Goal: Task Accomplishment & Management: Manage account settings

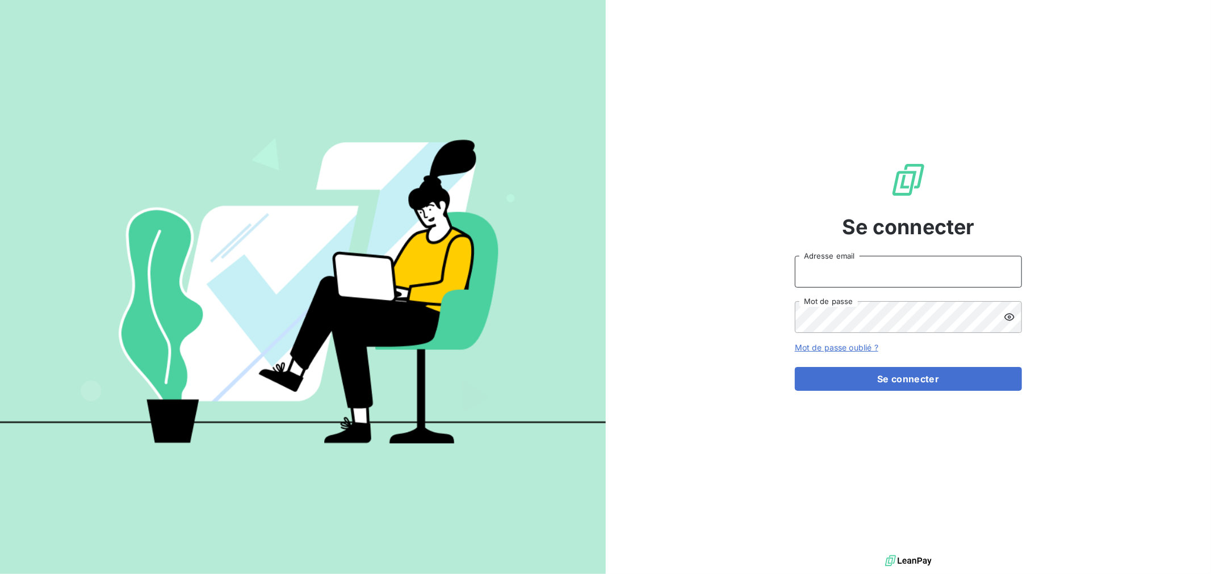
click at [820, 274] on input "Adresse email" at bounding box center [908, 272] width 227 height 32
type input "[EMAIL_ADDRESS][DOMAIN_NAME]"
click at [795, 367] on button "Se connecter" at bounding box center [908, 379] width 227 height 24
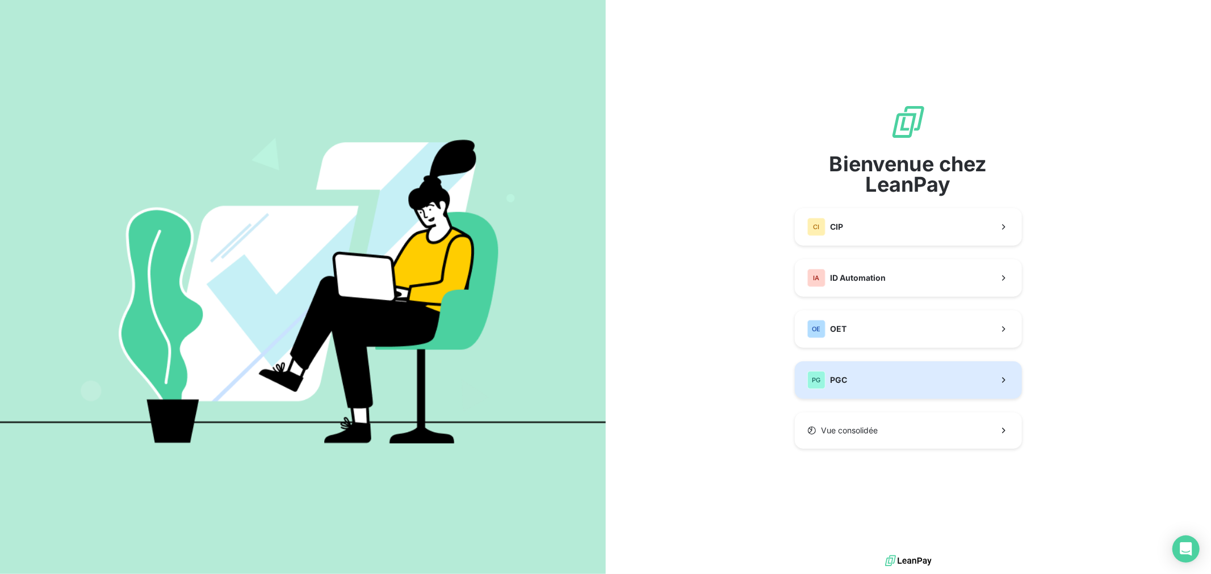
click at [903, 380] on button "PG PGC" at bounding box center [908, 380] width 227 height 37
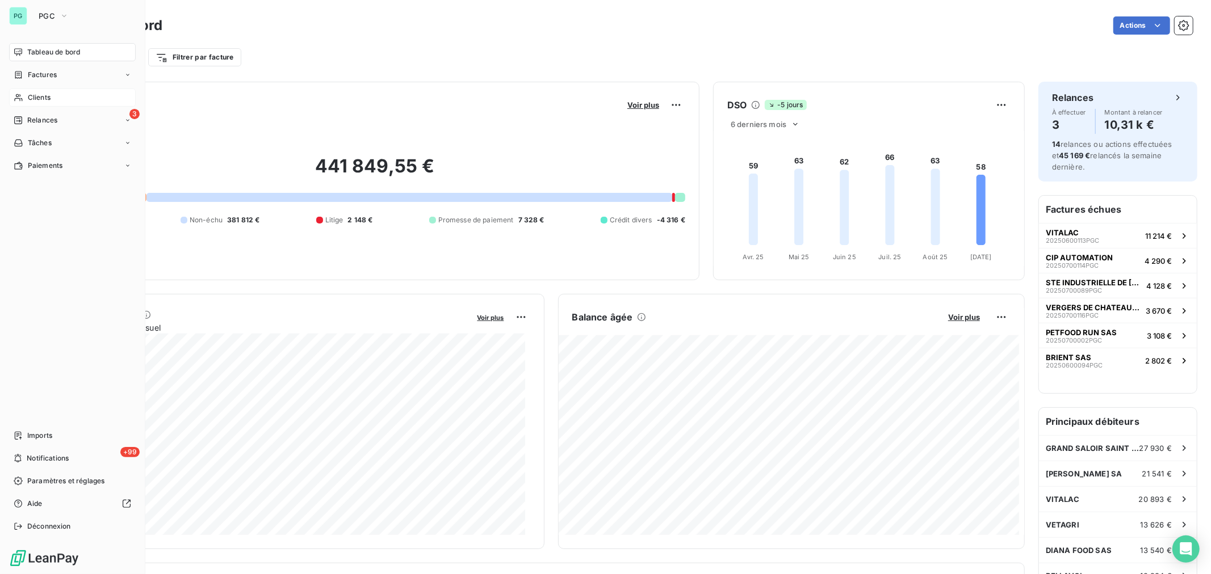
click at [43, 94] on span "Clients" at bounding box center [39, 98] width 23 height 10
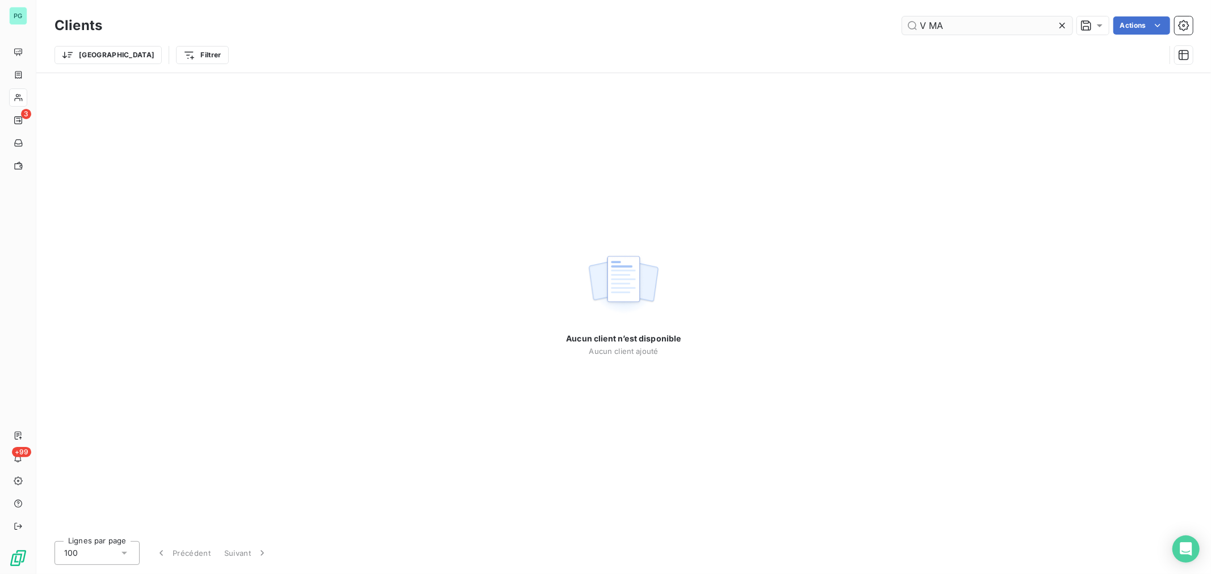
drag, startPoint x: 951, startPoint y: 24, endPoint x: 910, endPoint y: 26, distance: 40.9
click at [910, 26] on input "V MA" at bounding box center [987, 25] width 170 height 18
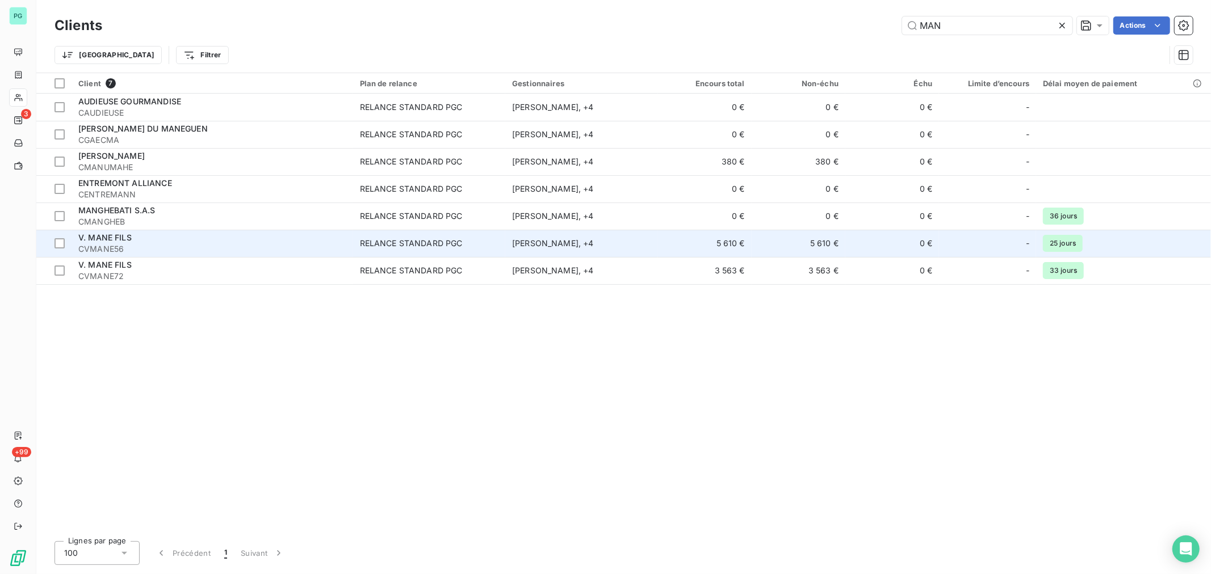
type input "MAN"
click at [870, 247] on td "0 €" at bounding box center [892, 243] width 94 height 27
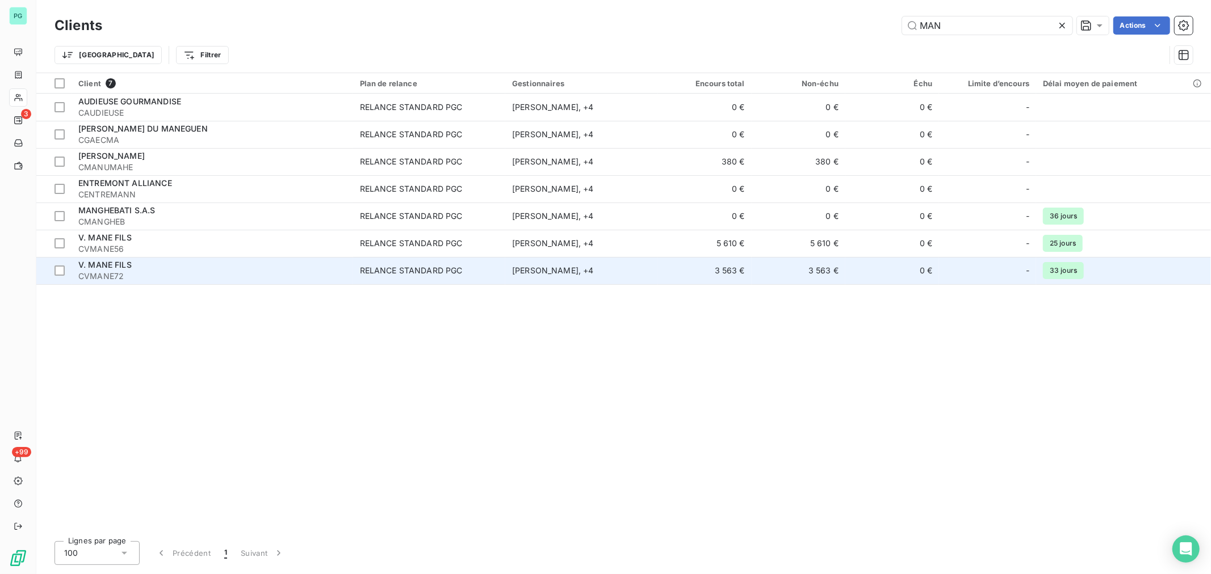
click at [511, 270] on td "[PERSON_NAME] , + 4" at bounding box center [581, 270] width 152 height 27
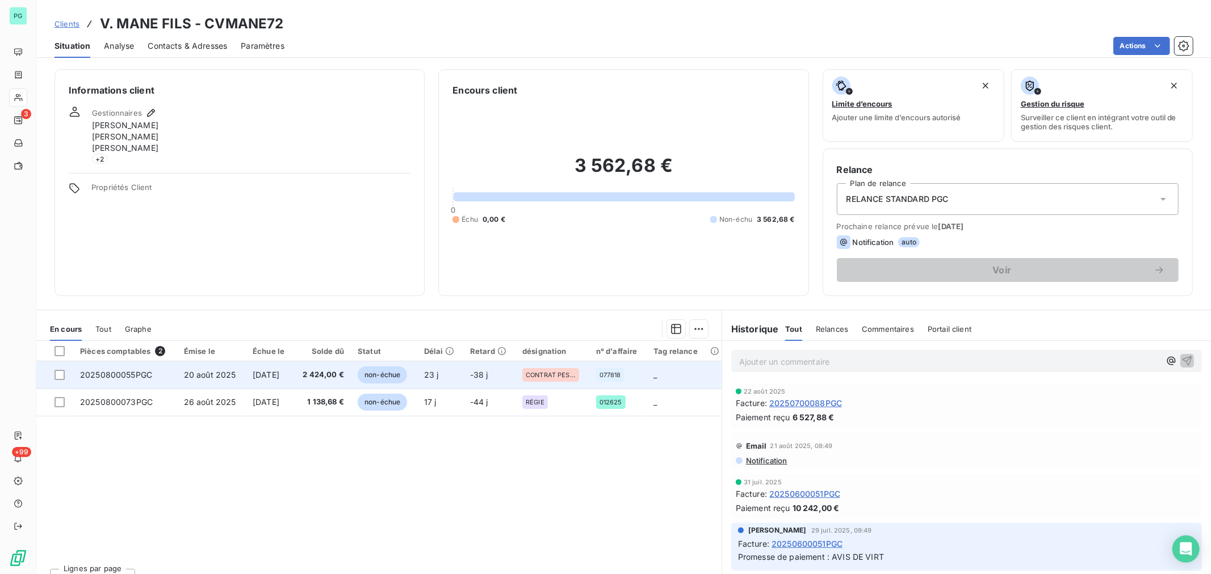
click at [424, 371] on td "23 j" at bounding box center [440, 375] width 46 height 27
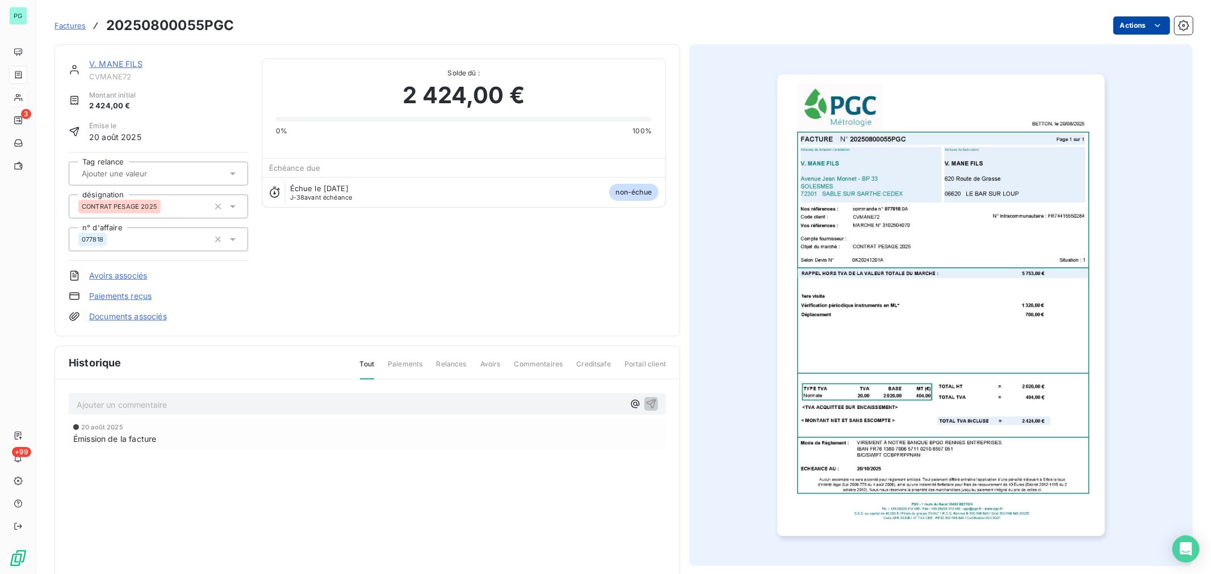
click at [1130, 19] on html "PG 3 +99 Factures 20250800055PGC Actions V. MANE FILS CVMANE72 Montant initial …" at bounding box center [605, 287] width 1211 height 574
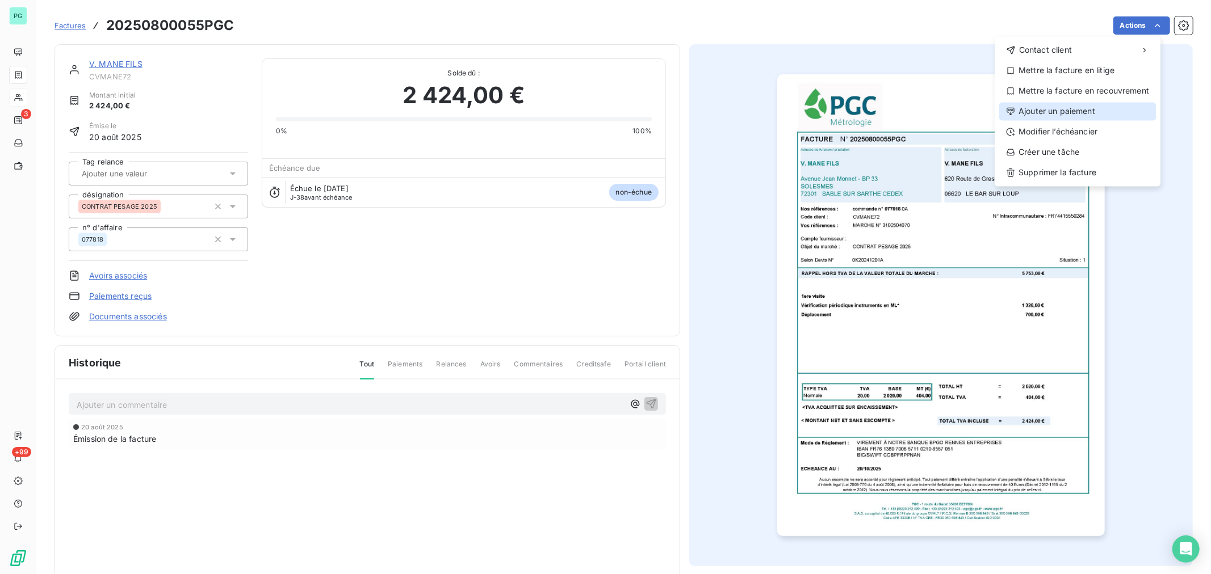
click at [1075, 112] on div "Ajouter un paiement" at bounding box center [1077, 111] width 157 height 18
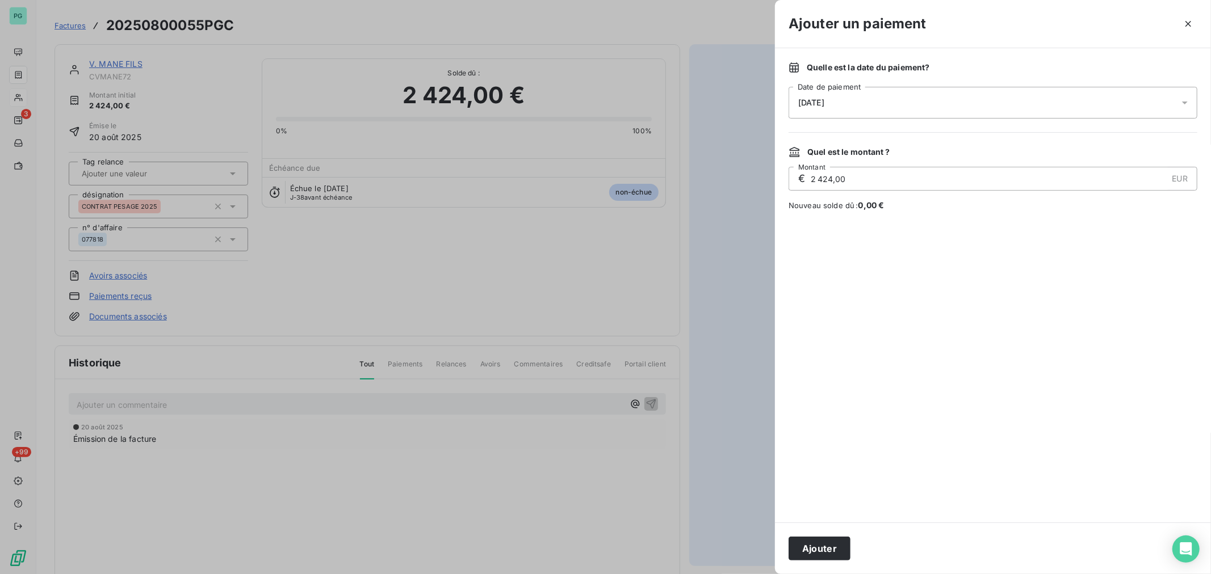
click at [1182, 100] on icon at bounding box center [1184, 102] width 11 height 11
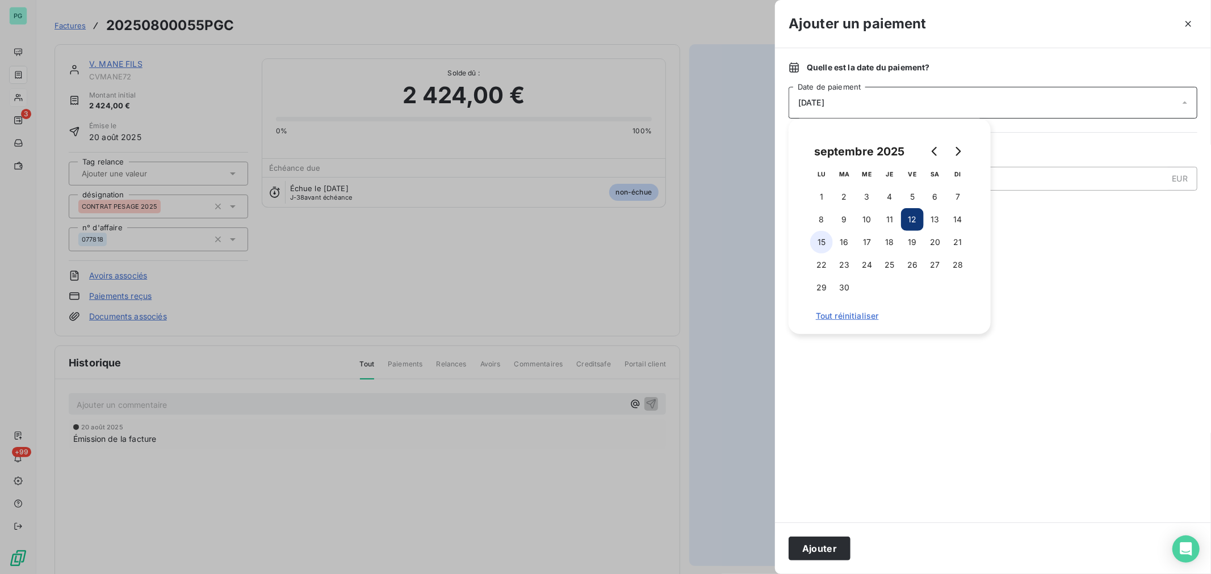
click at [821, 242] on button "15" at bounding box center [821, 242] width 23 height 23
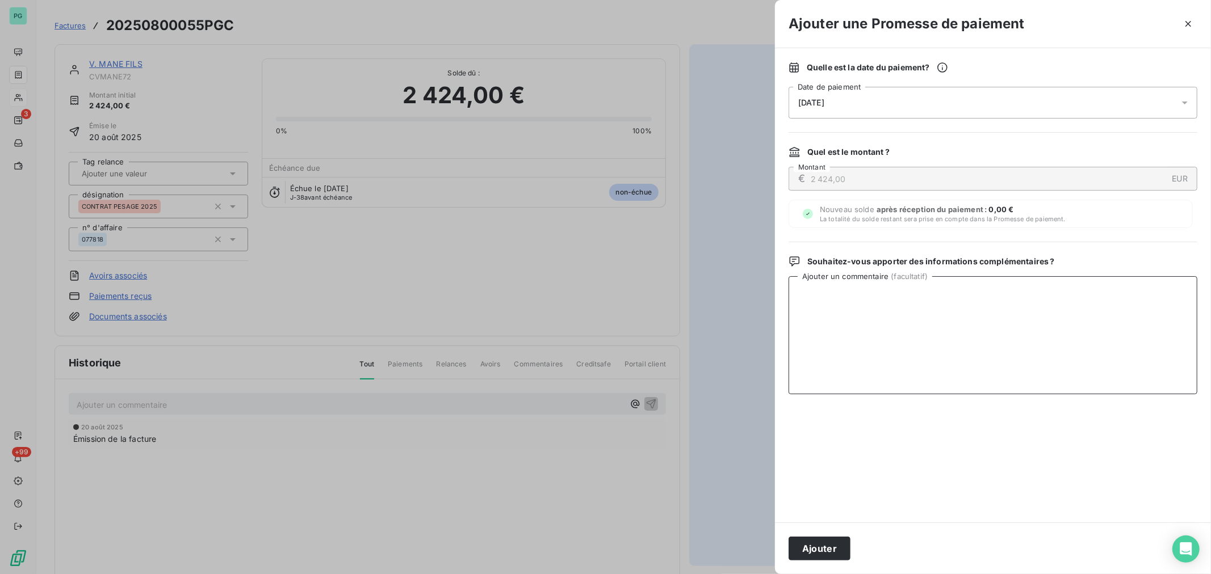
click at [891, 342] on textarea "Ajouter un commentaire ( facultatif )" at bounding box center [992, 335] width 409 height 118
type textarea "AVIS DE VIRT"
click at [825, 554] on button "Ajouter" at bounding box center [819, 549] width 62 height 24
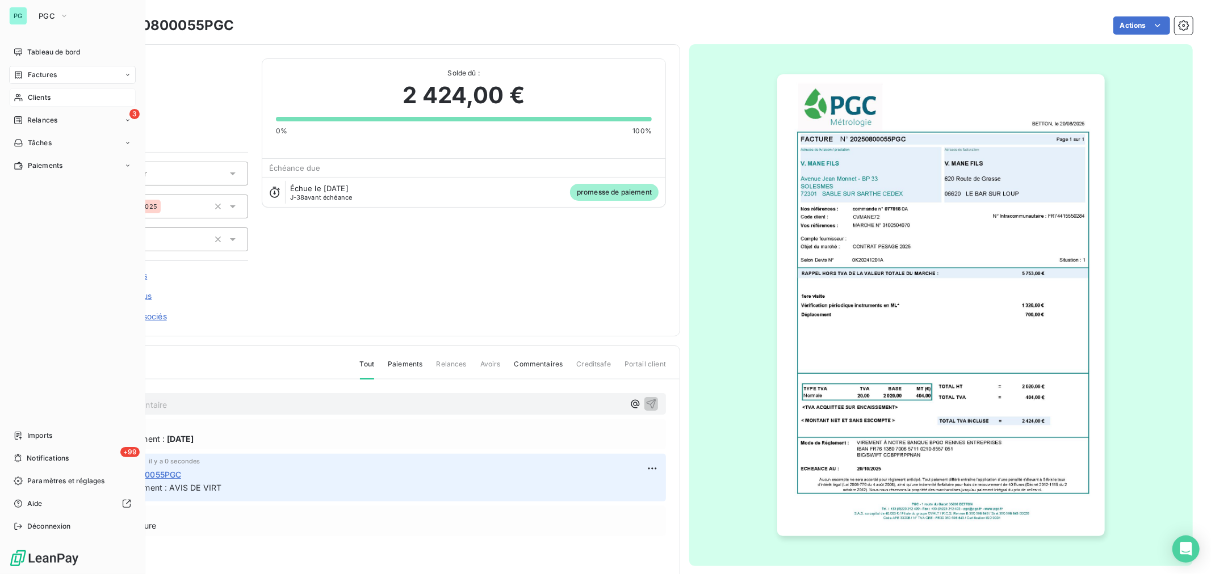
click at [44, 98] on span "Clients" at bounding box center [39, 98] width 23 height 10
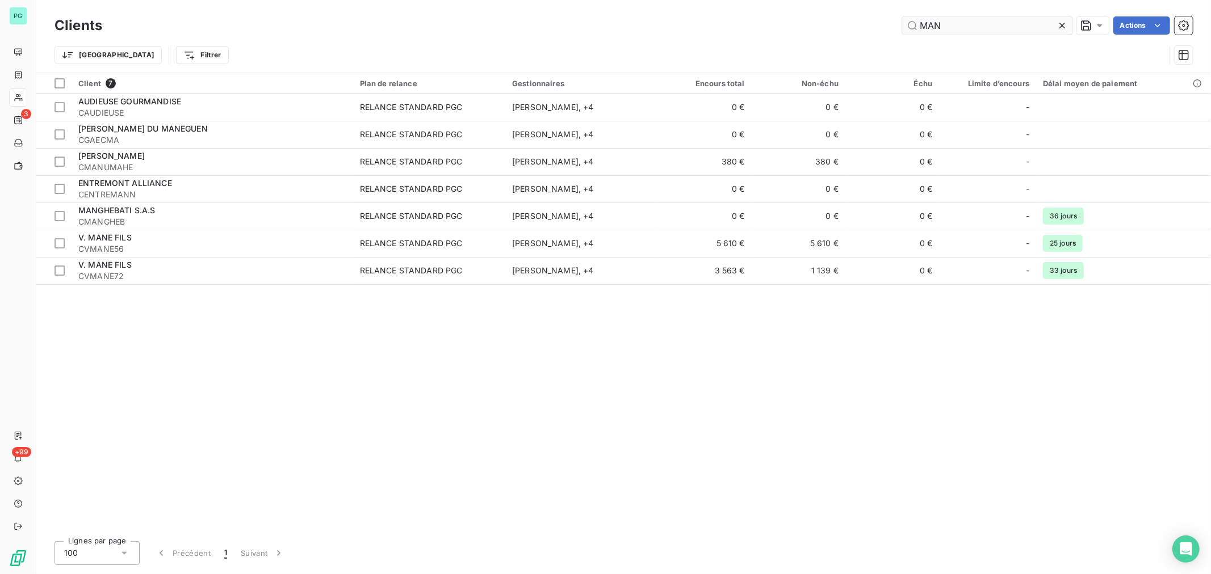
drag, startPoint x: 952, startPoint y: 24, endPoint x: 917, endPoint y: 23, distance: 35.8
click at [917, 23] on input "MAN" at bounding box center [987, 25] width 170 height 18
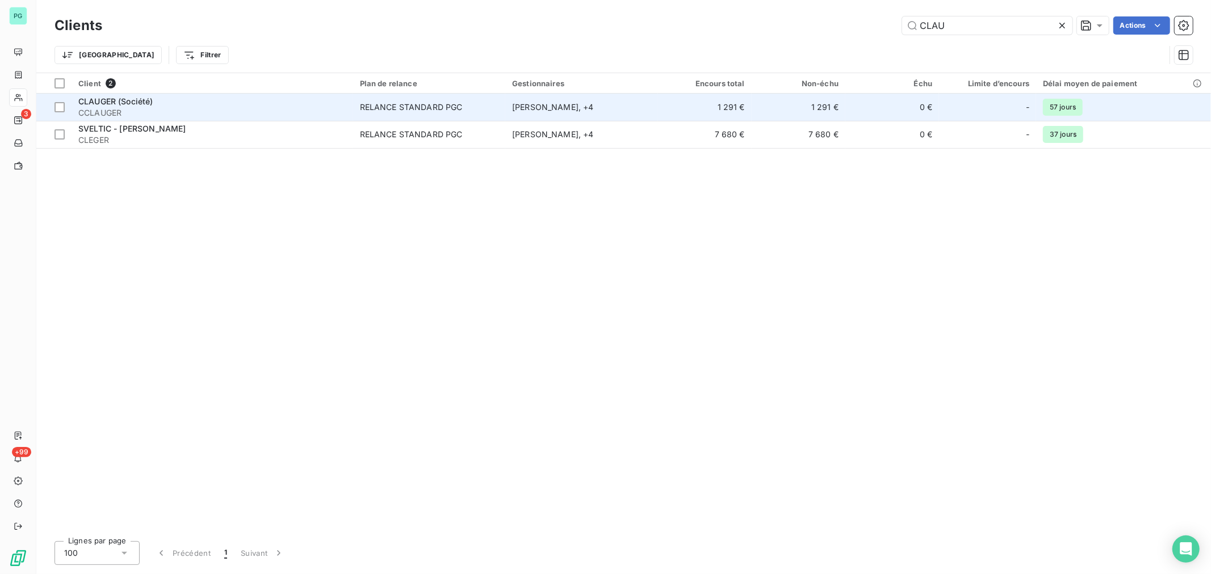
type input "CLAU"
click at [765, 100] on td "1 291 €" at bounding box center [798, 107] width 94 height 27
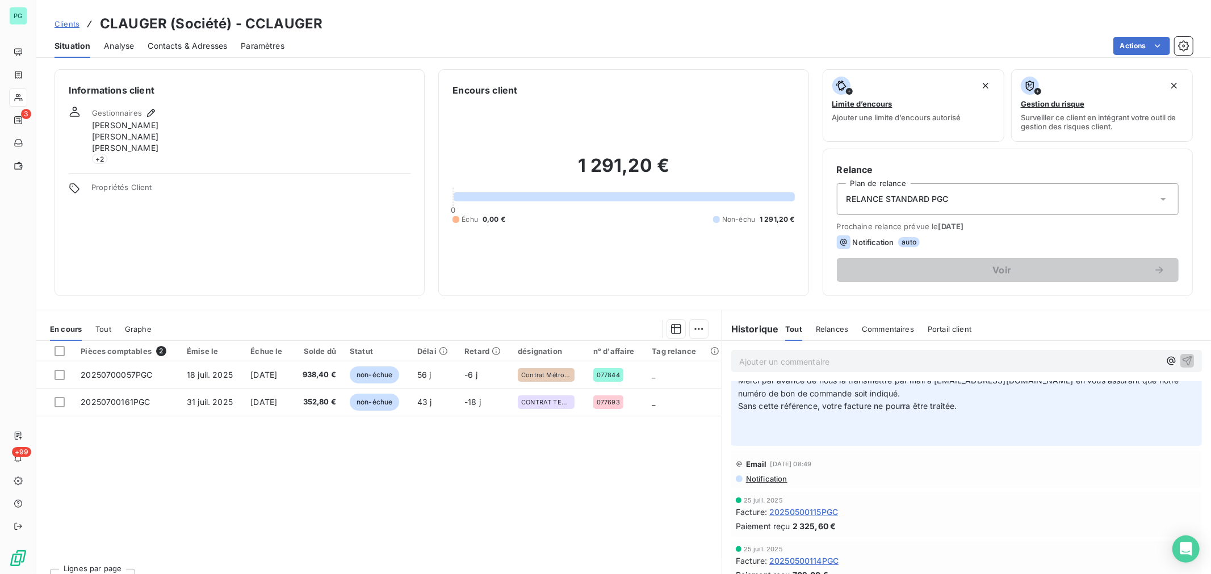
scroll to position [126, 0]
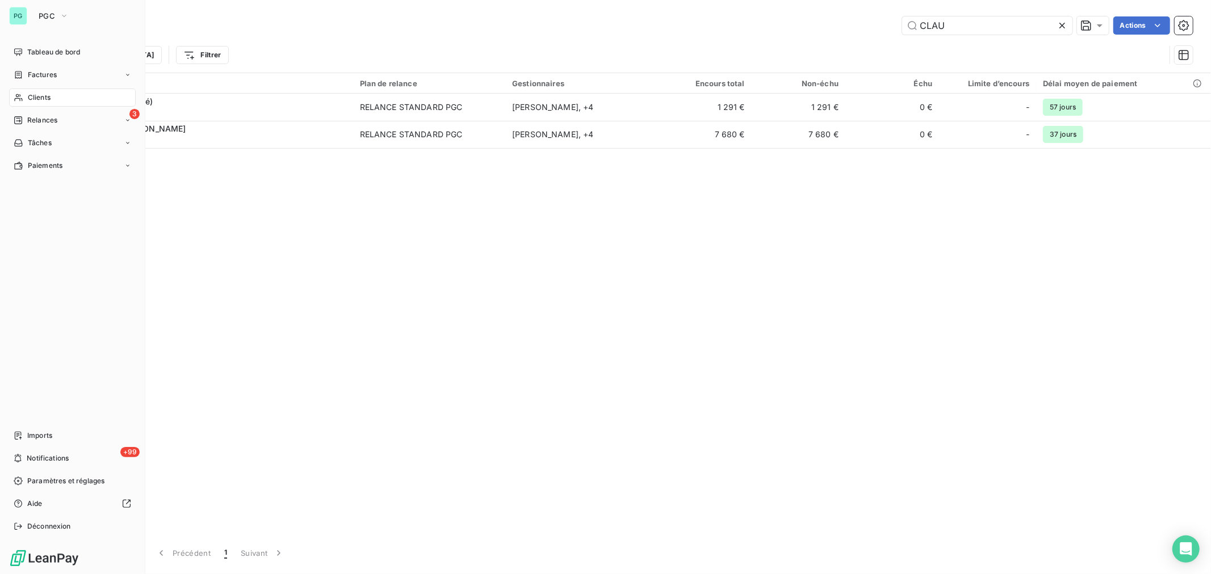
drag, startPoint x: 37, startPoint y: 72, endPoint x: 89, endPoint y: 87, distance: 53.7
click at [38, 72] on span "Factures" at bounding box center [42, 75] width 29 height 10
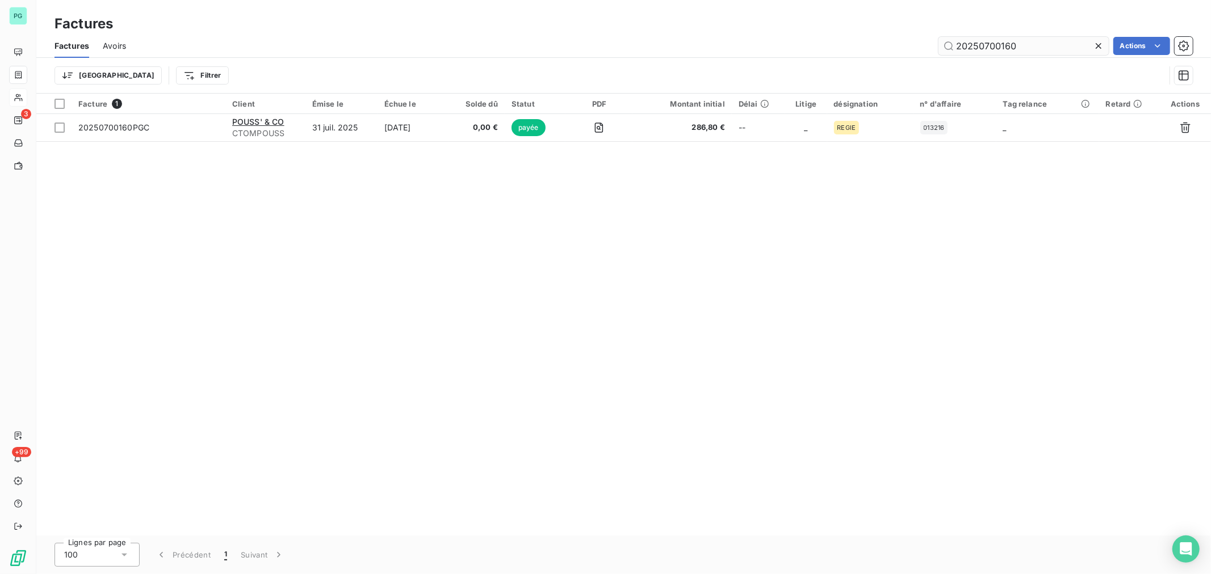
drag, startPoint x: 1023, startPoint y: 47, endPoint x: 1001, endPoint y: 48, distance: 22.8
click at [1001, 48] on input "20250700160" at bounding box center [1023, 46] width 170 height 18
type input "20250700043"
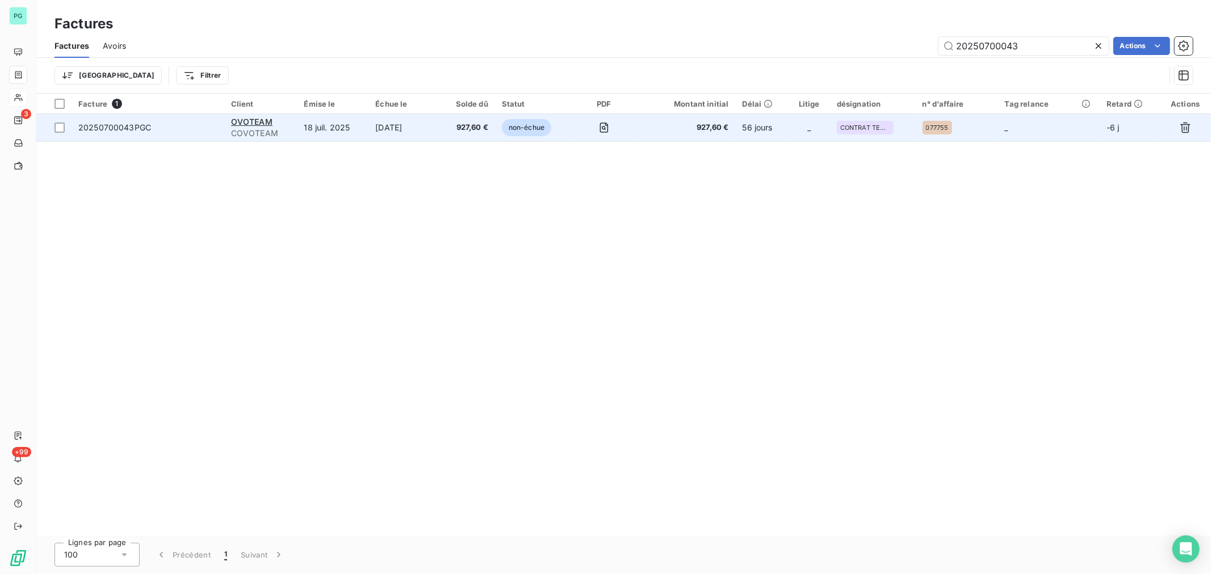
click at [449, 120] on td "927,60 €" at bounding box center [466, 127] width 55 height 27
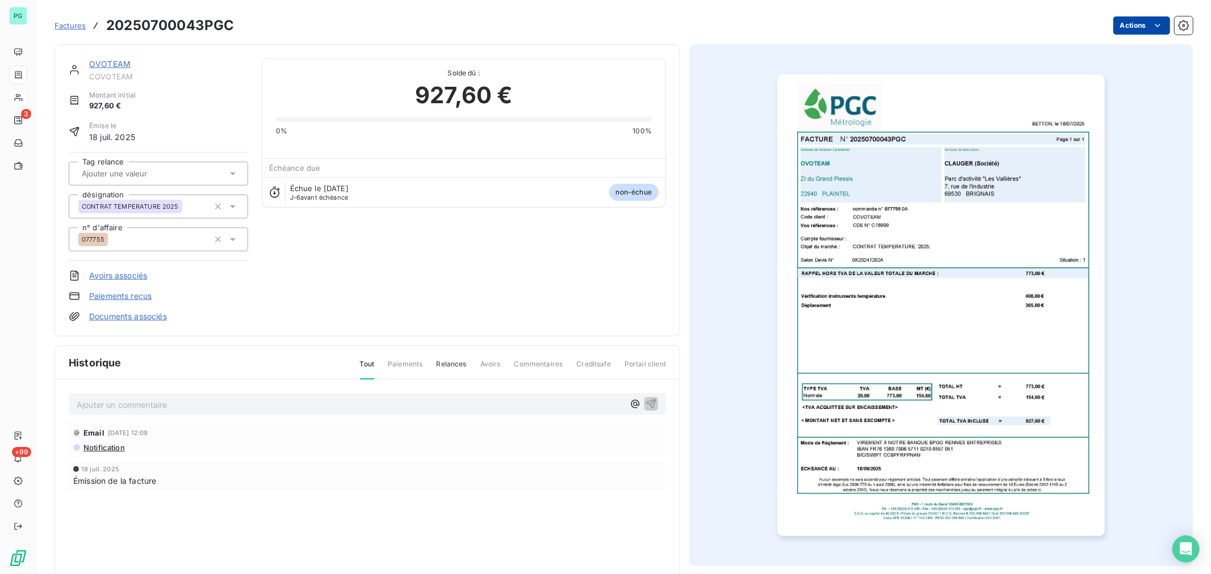
click at [1131, 24] on html "PG 3 +99 Factures 20250700043PGC Actions OVOTEAM COVOTEAM Montant initial 927,6…" at bounding box center [605, 287] width 1211 height 574
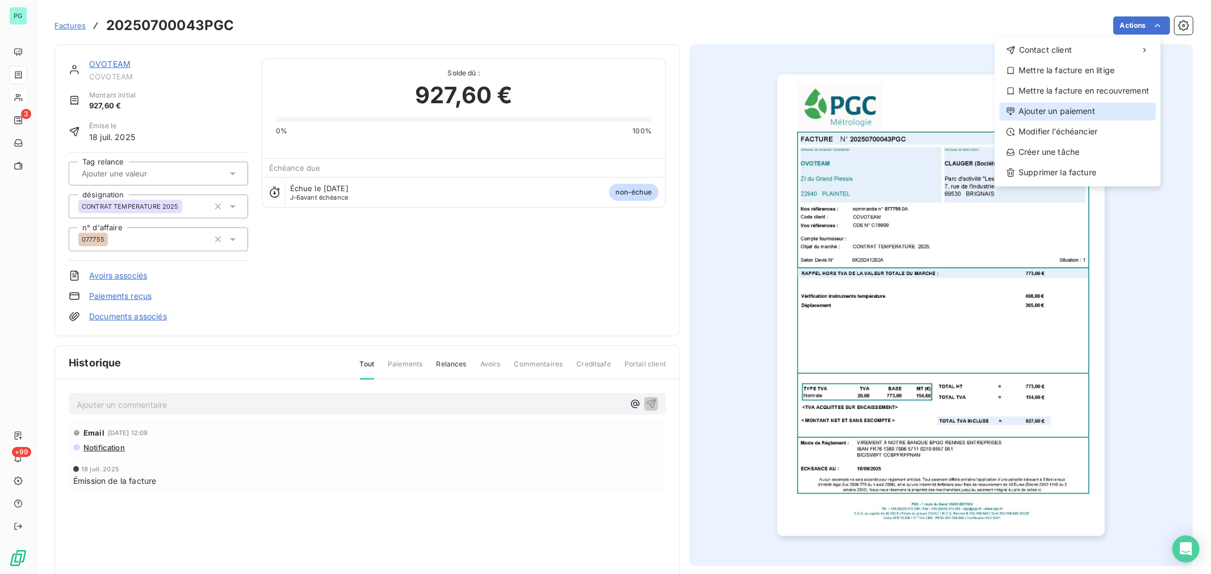
click at [1078, 108] on div "Ajouter un paiement" at bounding box center [1077, 111] width 157 height 18
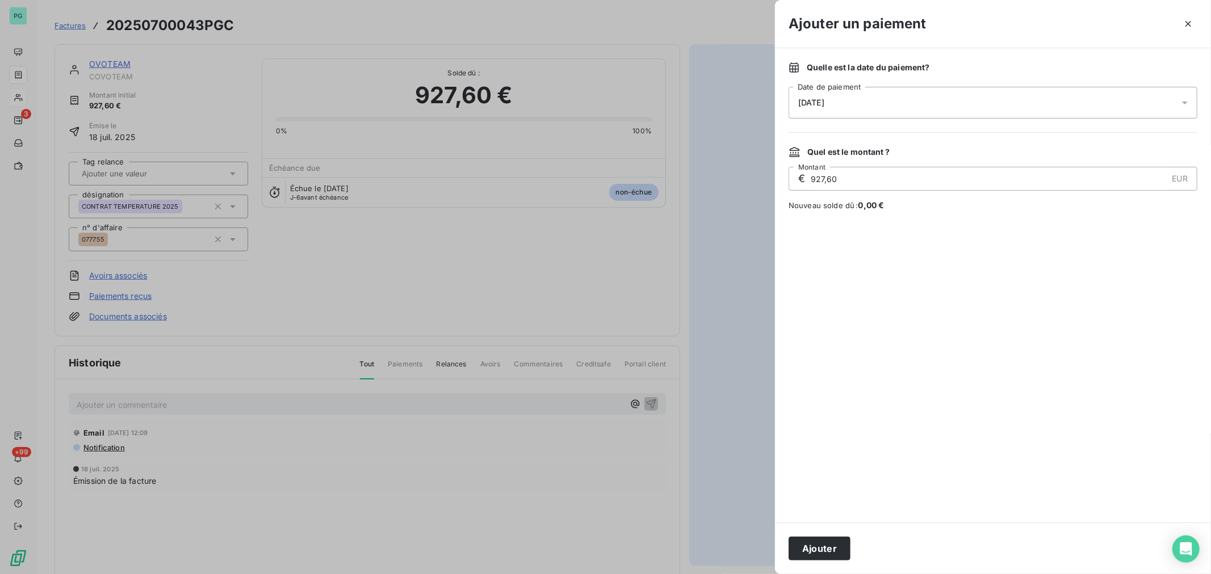
click at [1185, 106] on icon at bounding box center [1184, 102] width 11 height 11
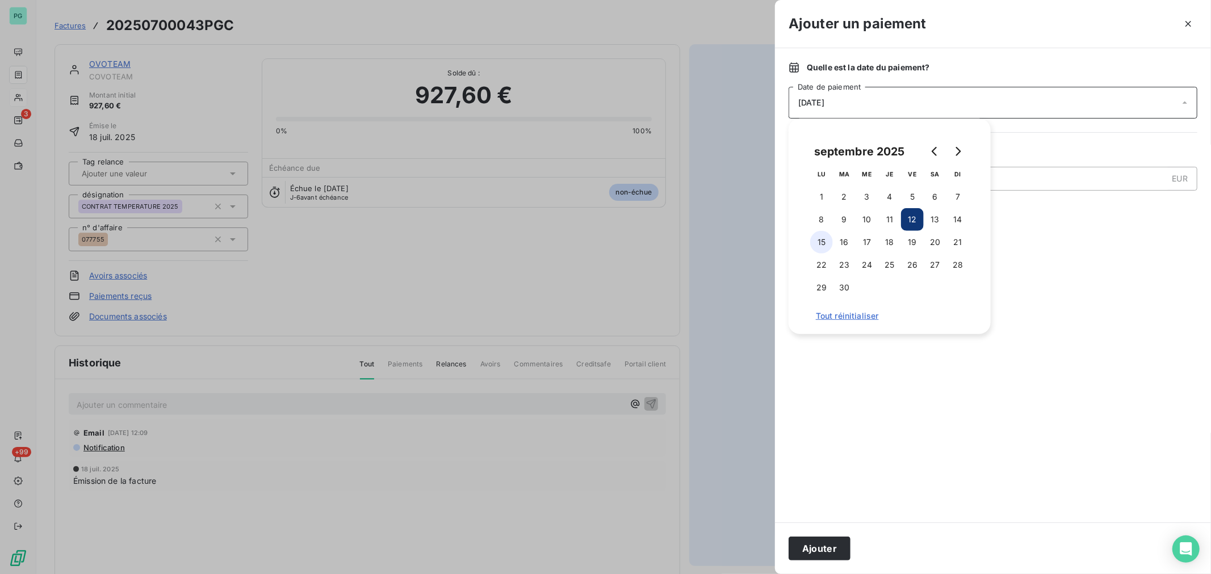
click at [819, 242] on button "15" at bounding box center [821, 242] width 23 height 23
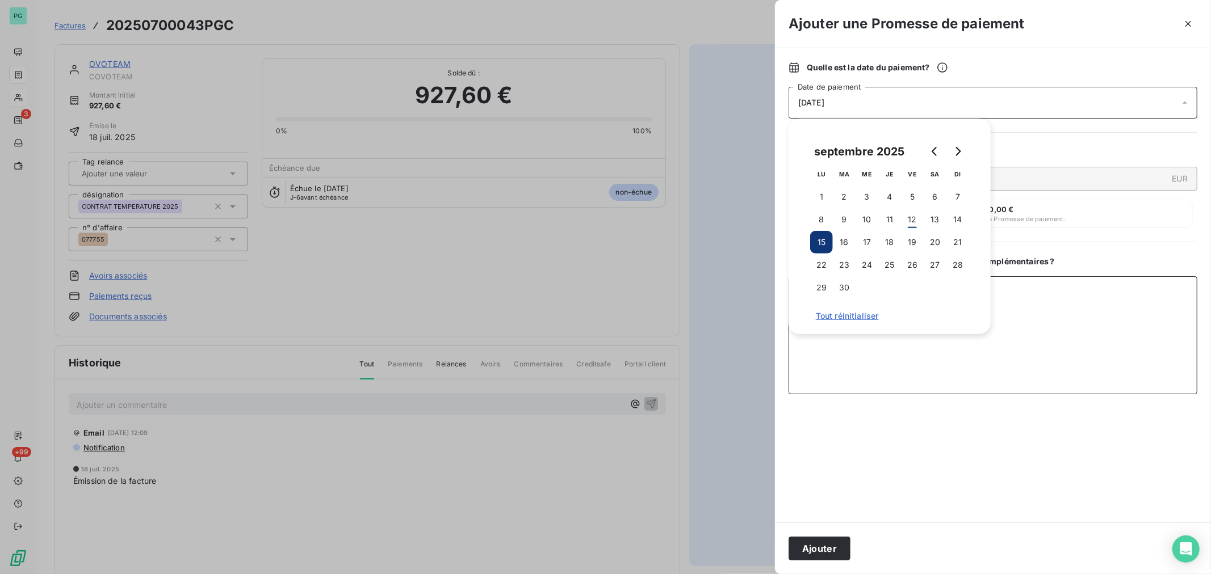
click at [924, 358] on textarea "Ajouter un commentaire ( facultatif )" at bounding box center [992, 335] width 409 height 118
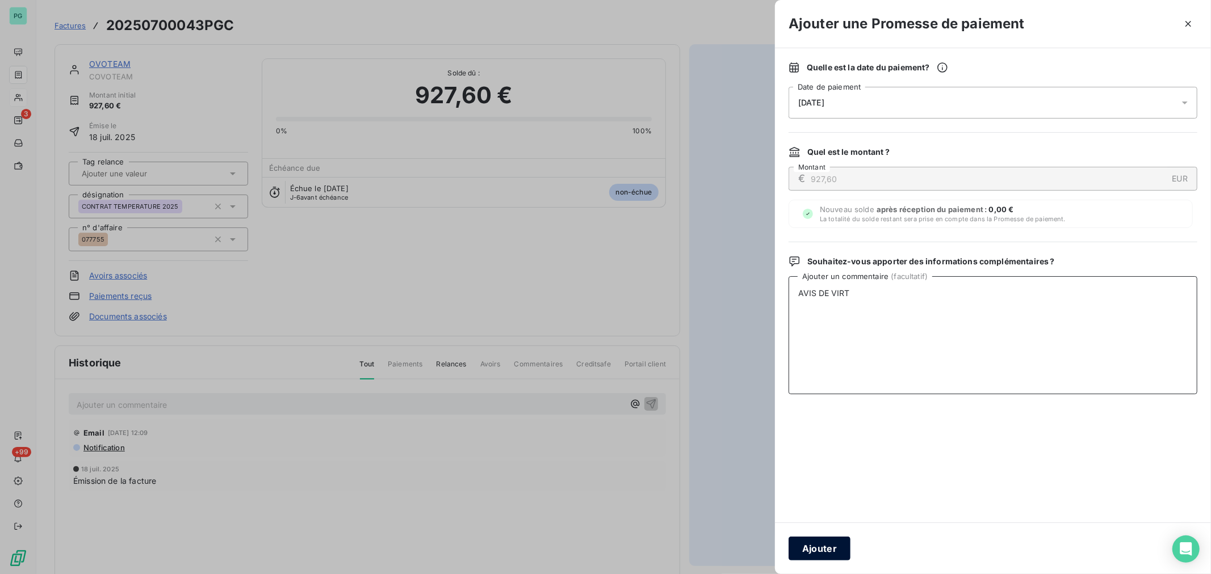
type textarea "AVIS DE VIRT"
click at [813, 555] on button "Ajouter" at bounding box center [819, 549] width 62 height 24
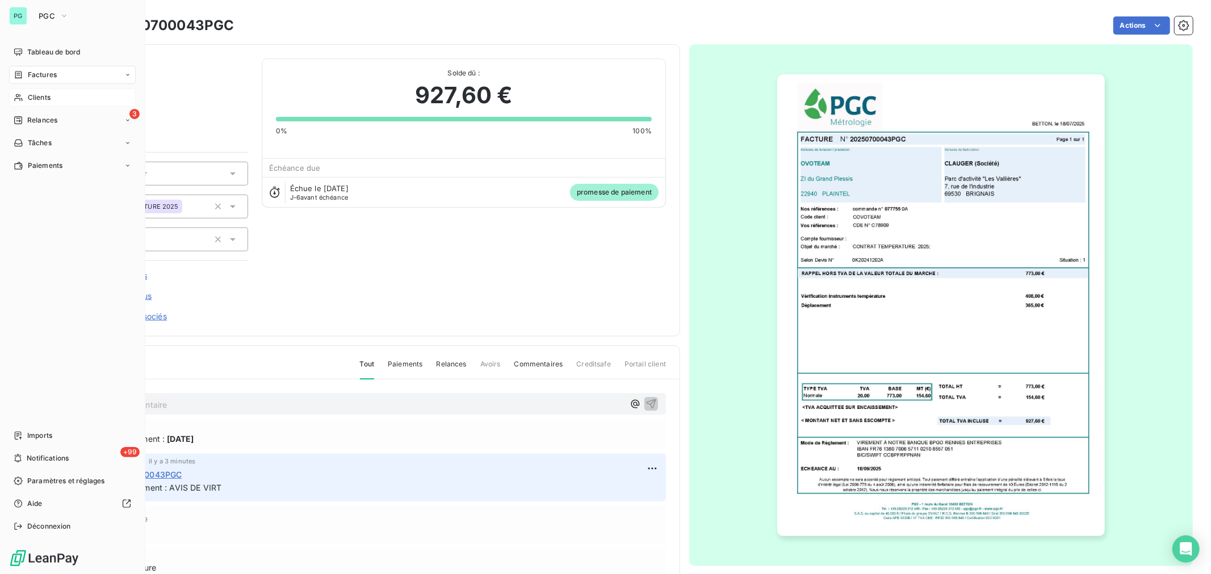
click at [41, 97] on span "Clients" at bounding box center [39, 98] width 23 height 10
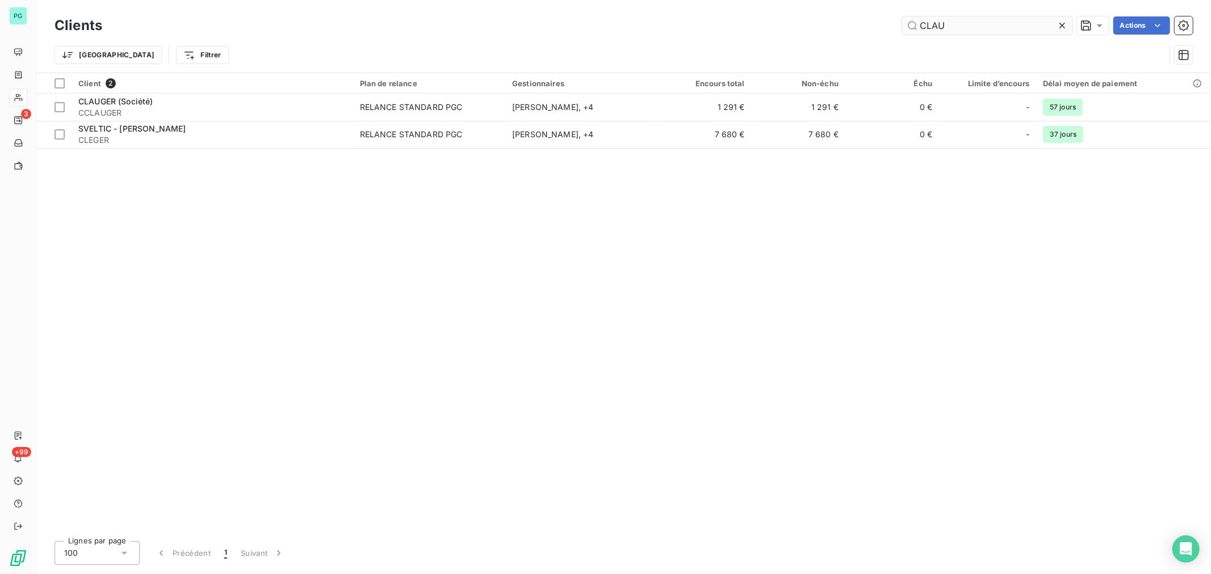
drag, startPoint x: 962, startPoint y: 25, endPoint x: 909, endPoint y: 27, distance: 53.4
click at [909, 27] on input "CLAU" at bounding box center [987, 25] width 170 height 18
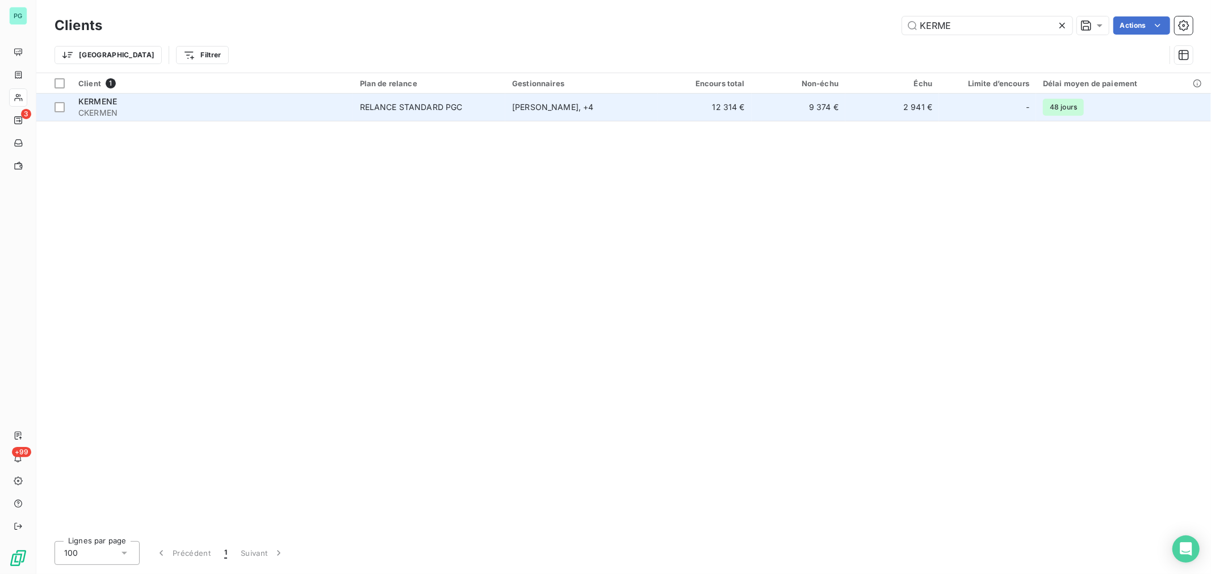
type input "KERME"
click at [690, 115] on td "12 314 €" at bounding box center [705, 107] width 94 height 27
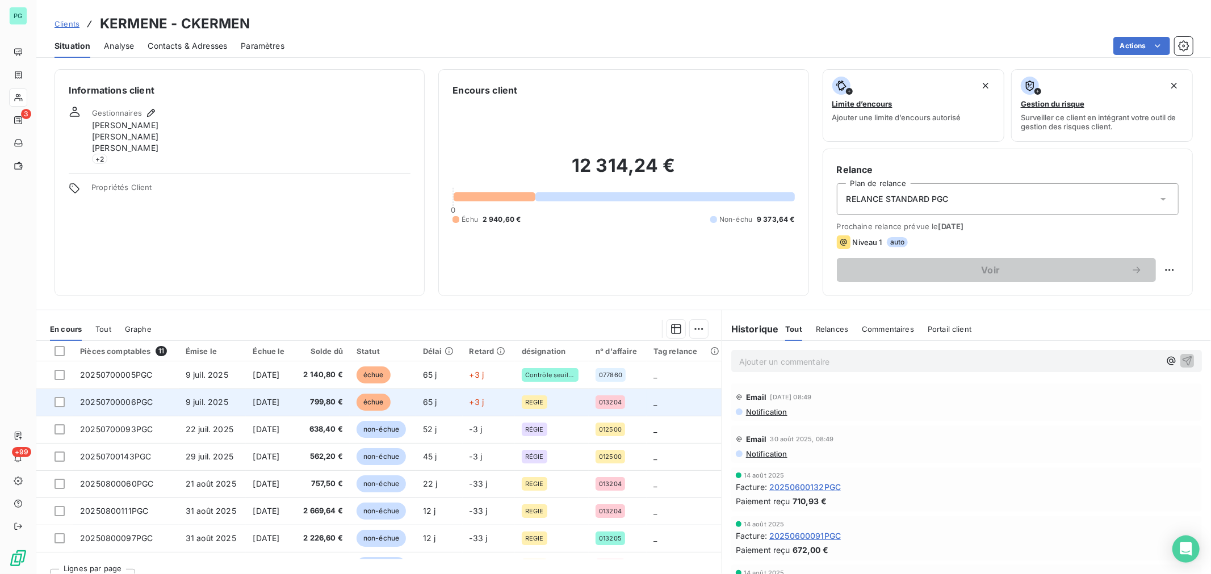
click at [356, 403] on td "échue" at bounding box center [383, 402] width 66 height 27
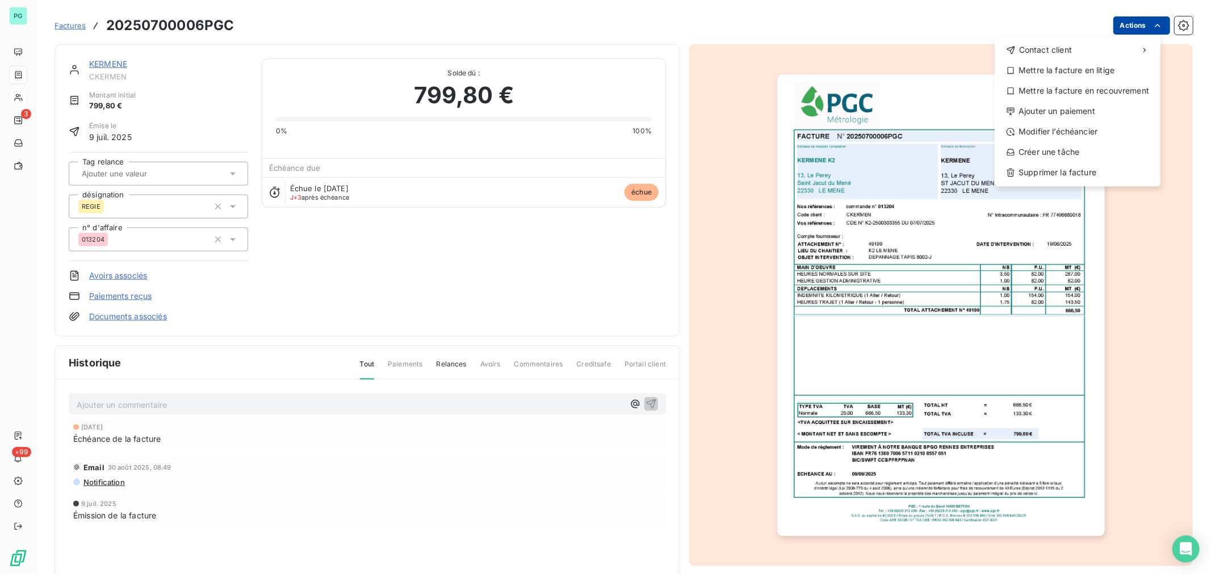
click at [1133, 22] on html "PG 3 +99 Factures 20250700006PGC Actions Contact client Mettre la facture en li…" at bounding box center [605, 287] width 1211 height 574
click at [1035, 112] on div "Ajouter un paiement" at bounding box center [1077, 111] width 157 height 18
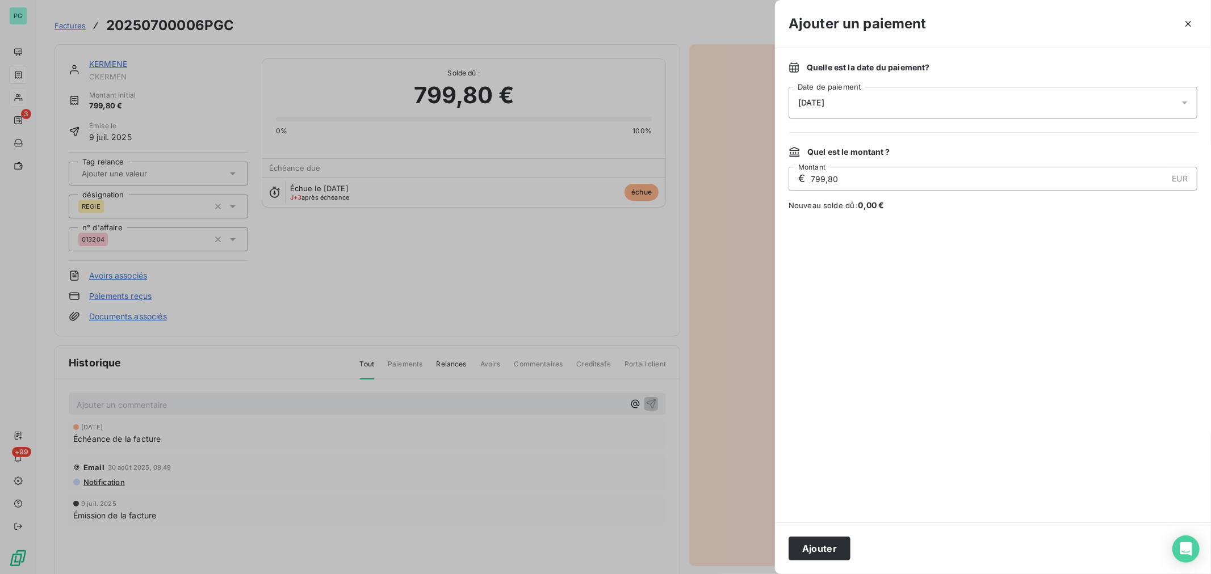
click at [1184, 106] on icon at bounding box center [1184, 102] width 11 height 11
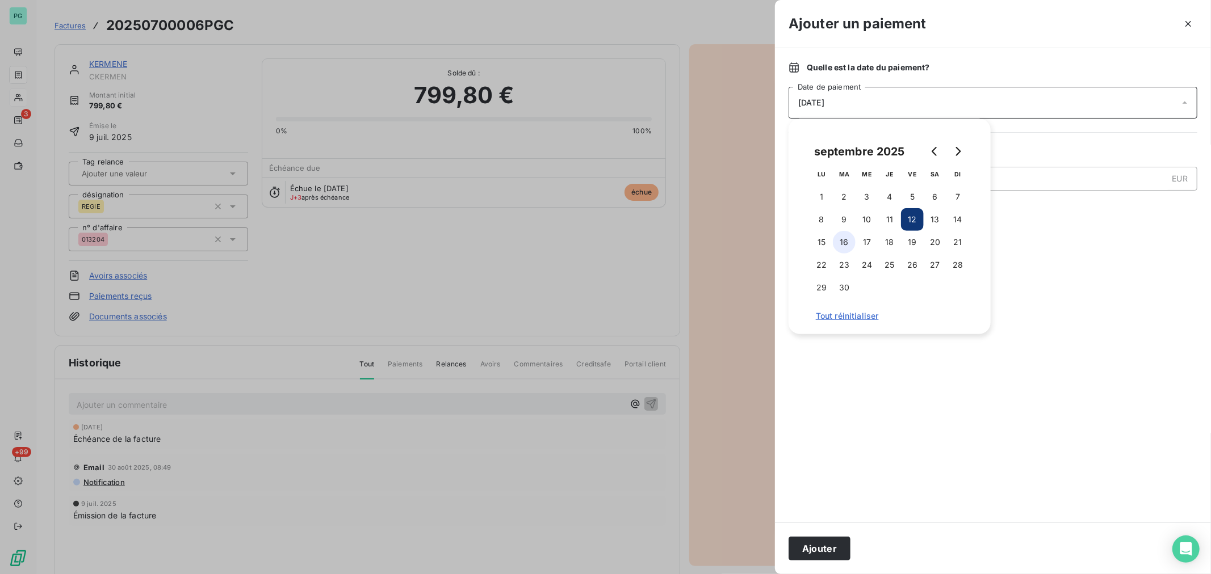
click at [847, 242] on button "16" at bounding box center [844, 242] width 23 height 23
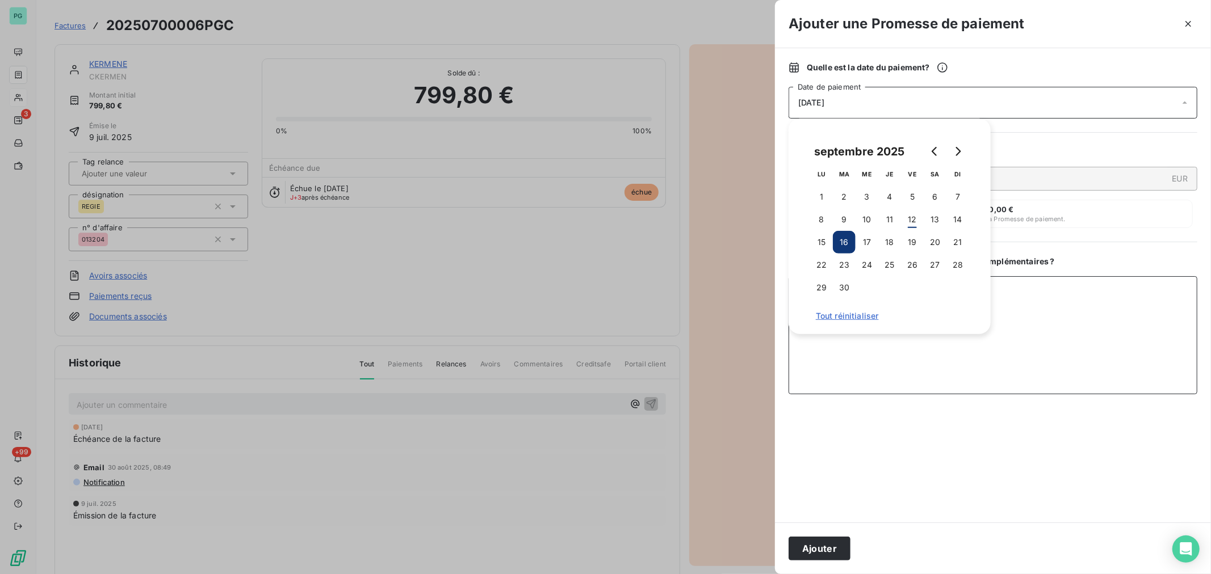
click at [906, 356] on textarea "Ajouter un commentaire ( facultatif )" at bounding box center [992, 335] width 409 height 118
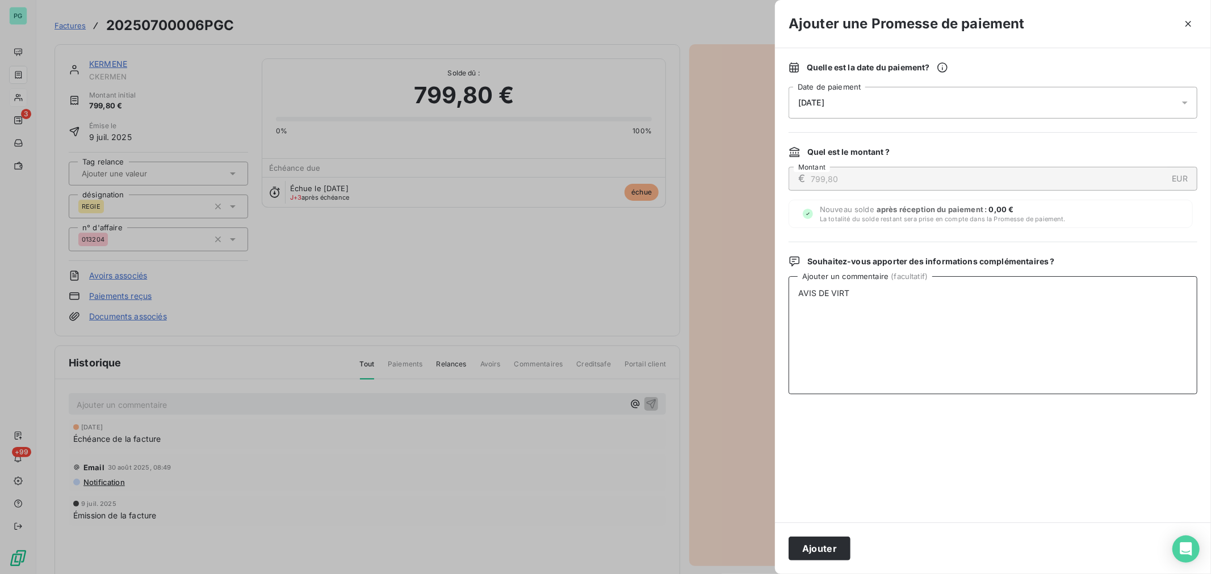
type textarea "AVIS DE VIRT"
click at [830, 553] on button "Ajouter" at bounding box center [819, 549] width 62 height 24
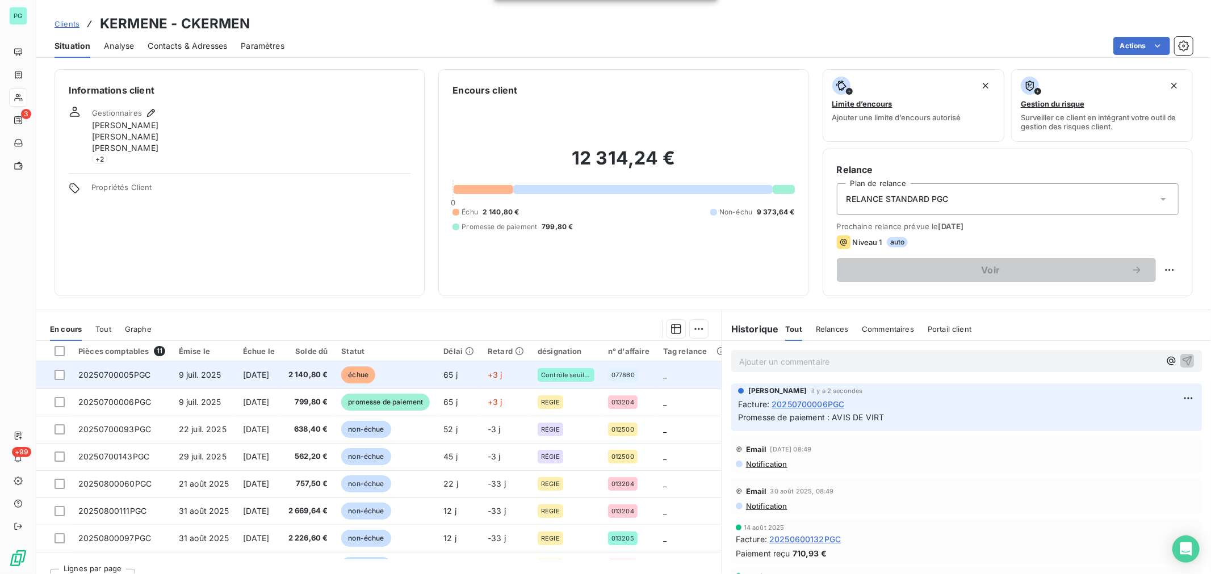
click at [335, 379] on td "2 140,80 €" at bounding box center [308, 375] width 53 height 27
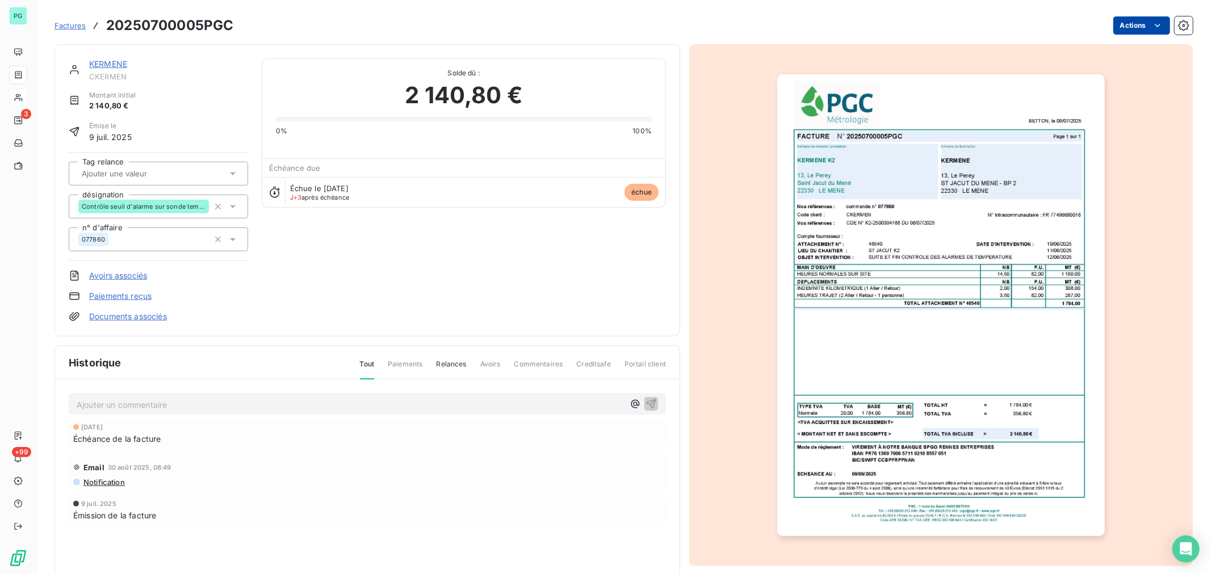
click at [1123, 26] on html "PG 3 +99 Factures 20250700005PGC Actions KERMENE CKERMEN Montant initial 2 140,…" at bounding box center [605, 287] width 1211 height 574
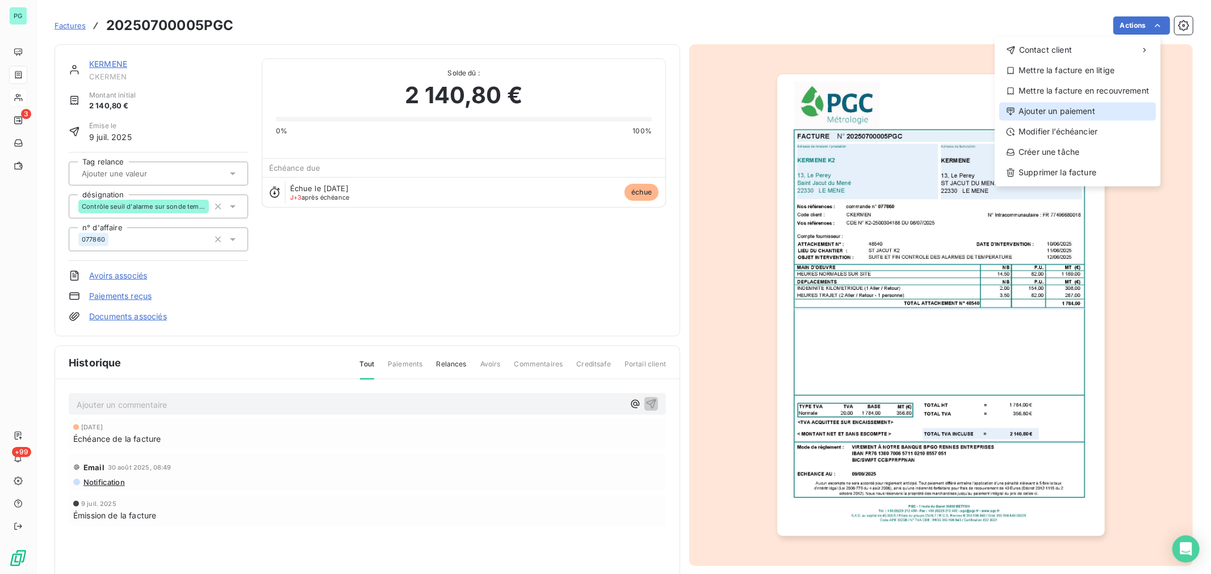
click at [1060, 112] on div "Ajouter un paiement" at bounding box center [1077, 111] width 157 height 18
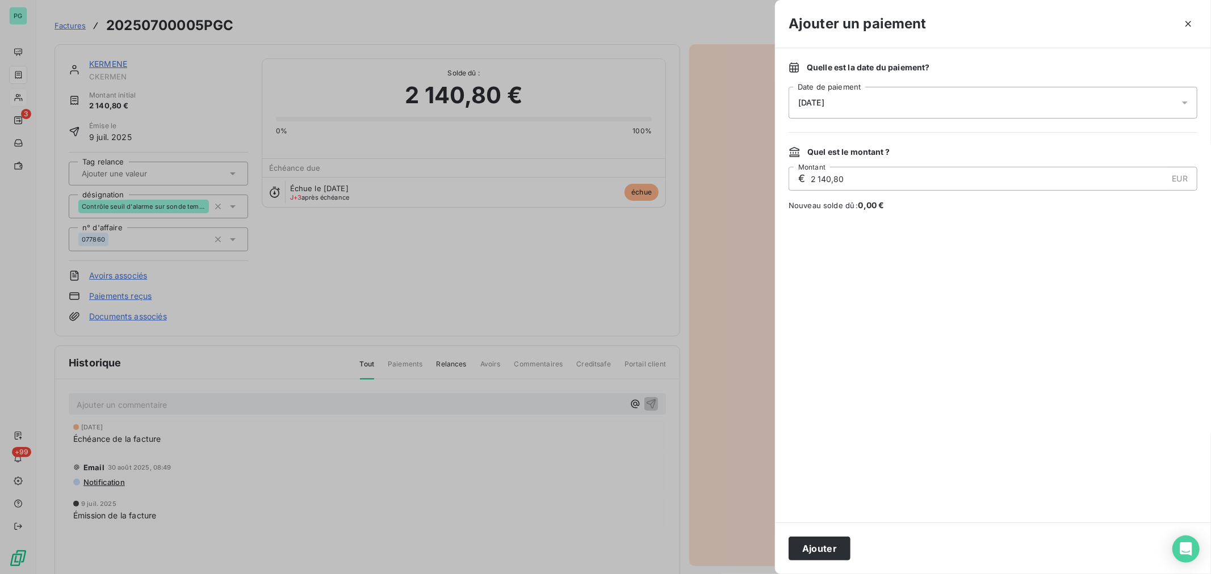
click at [1182, 105] on icon at bounding box center [1184, 102] width 11 height 11
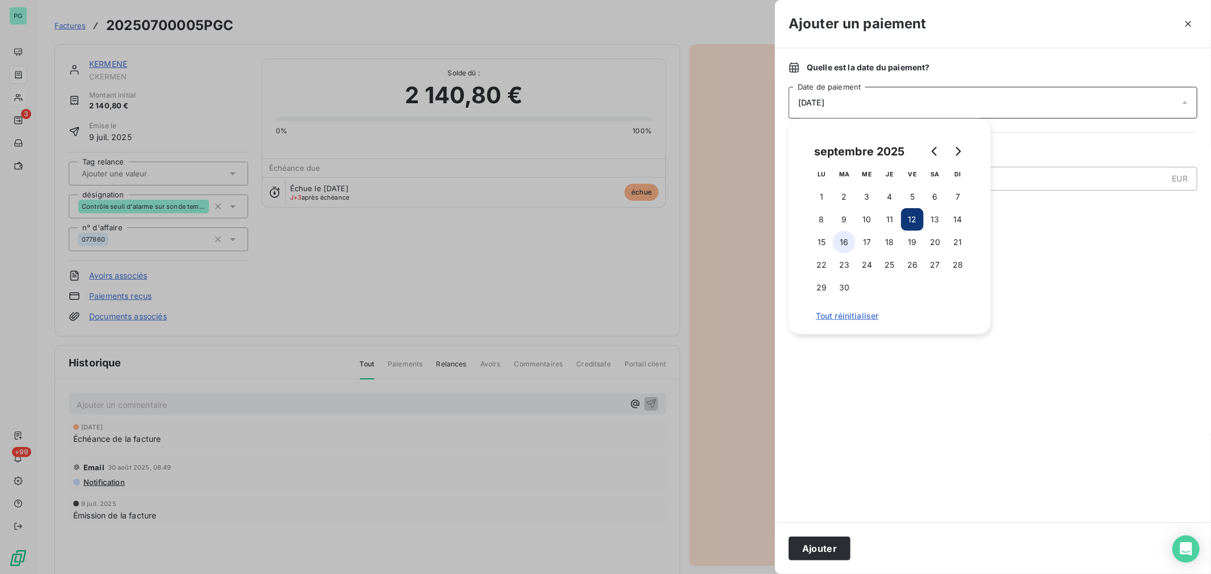
click at [850, 242] on button "16" at bounding box center [844, 242] width 23 height 23
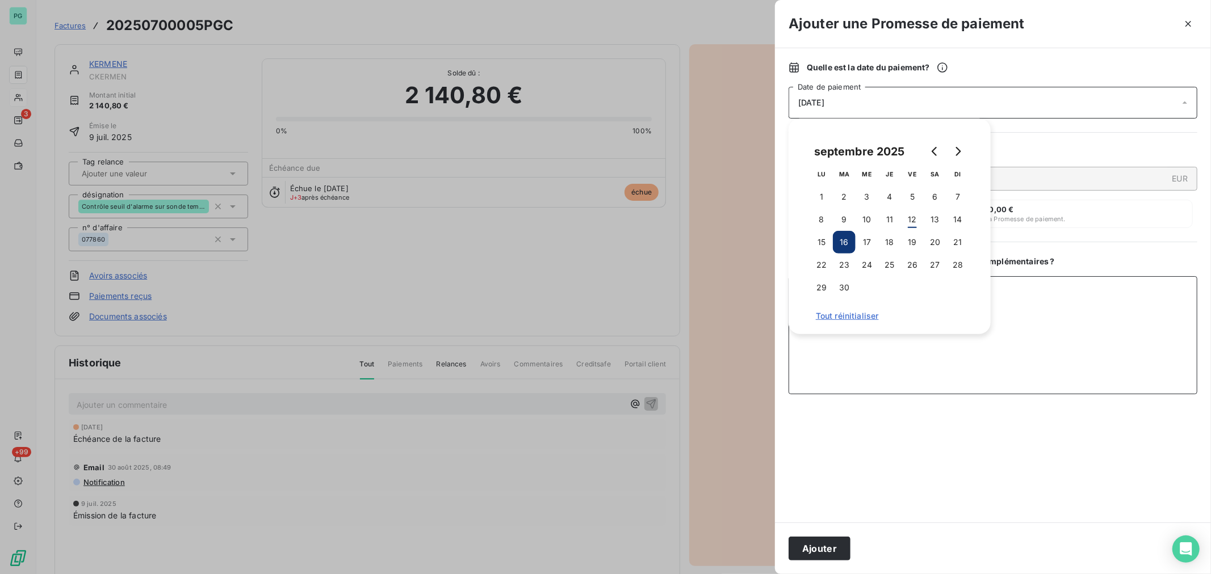
click at [889, 344] on textarea "Ajouter un commentaire ( facultatif )" at bounding box center [992, 335] width 409 height 118
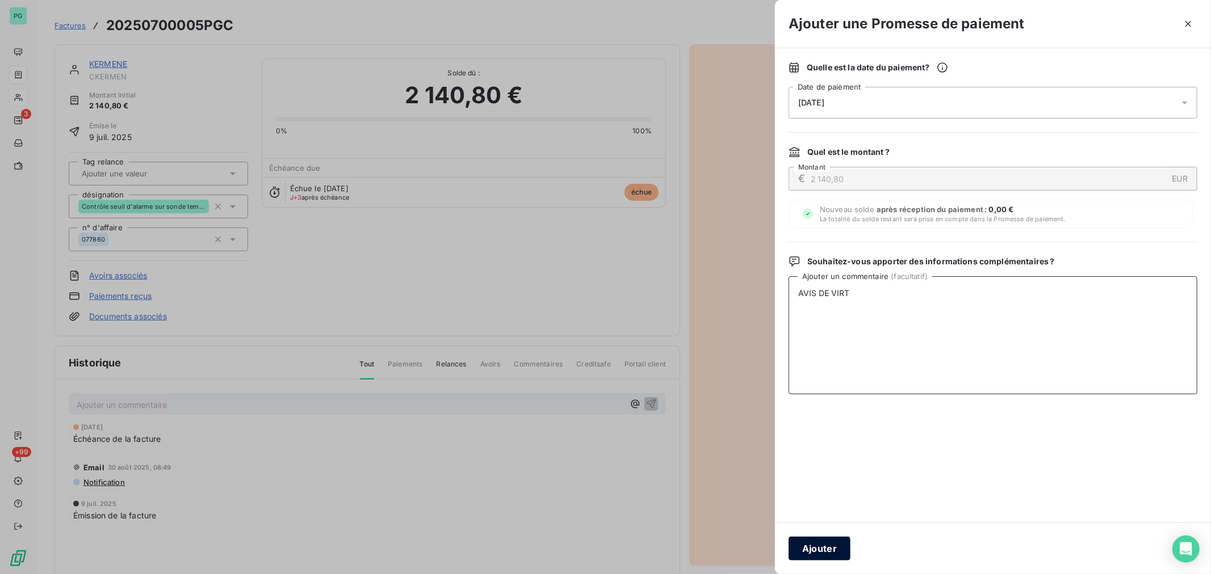
type textarea "AVIS DE VIRT"
click at [825, 547] on button "Ajouter" at bounding box center [819, 549] width 62 height 24
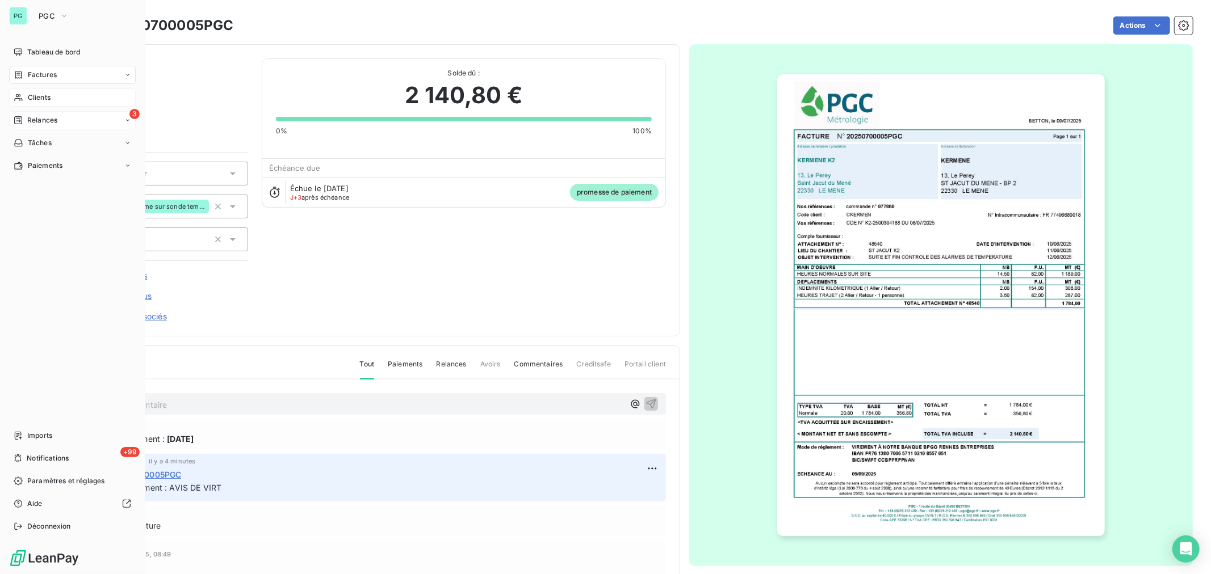
click at [30, 120] on span "Relances" at bounding box center [42, 120] width 30 height 10
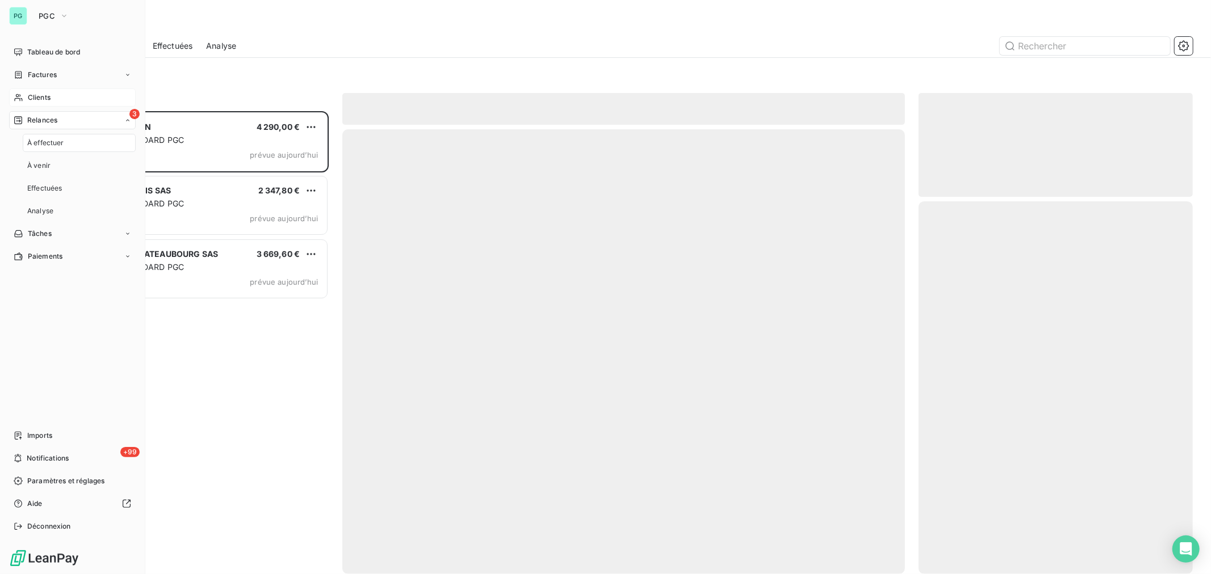
scroll to position [453, 264]
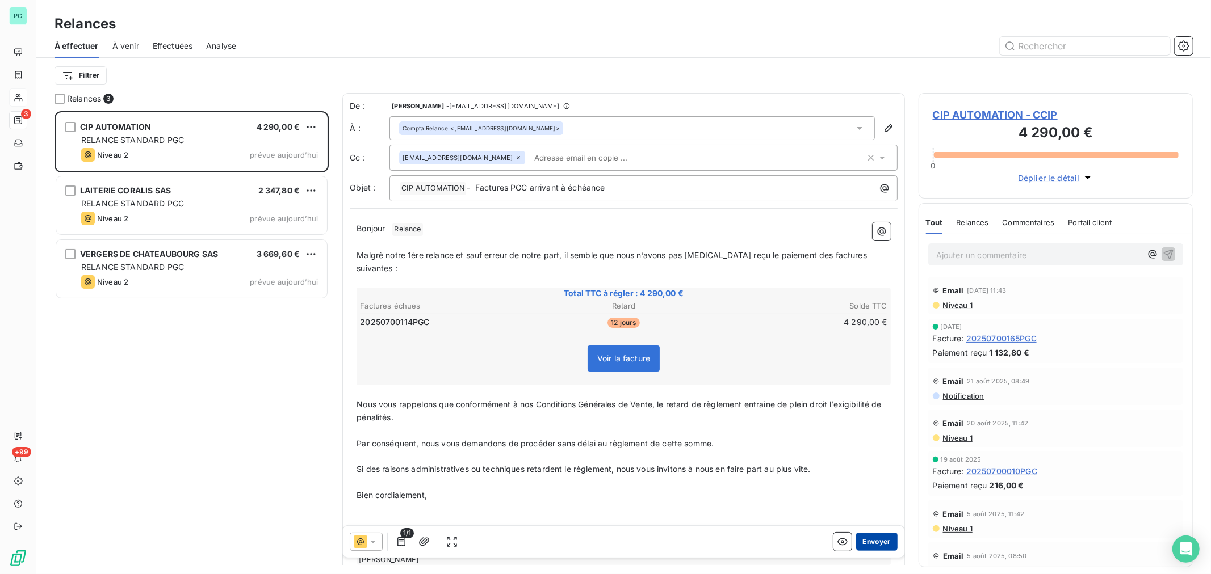
click at [865, 540] on button "Envoyer" at bounding box center [876, 542] width 41 height 18
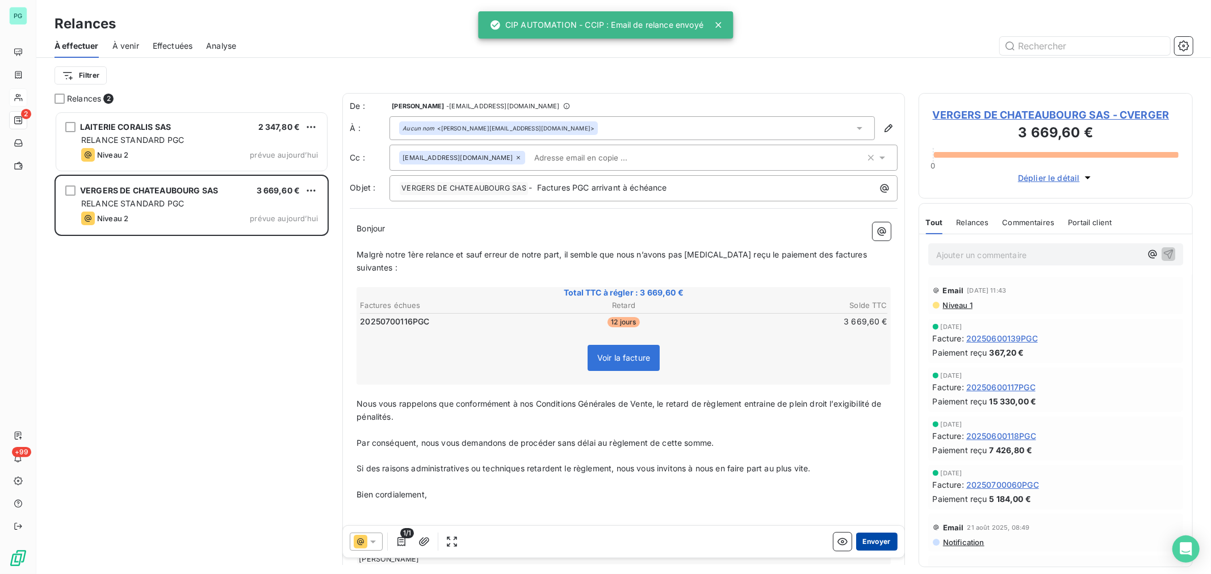
click at [866, 540] on button "Envoyer" at bounding box center [876, 542] width 41 height 18
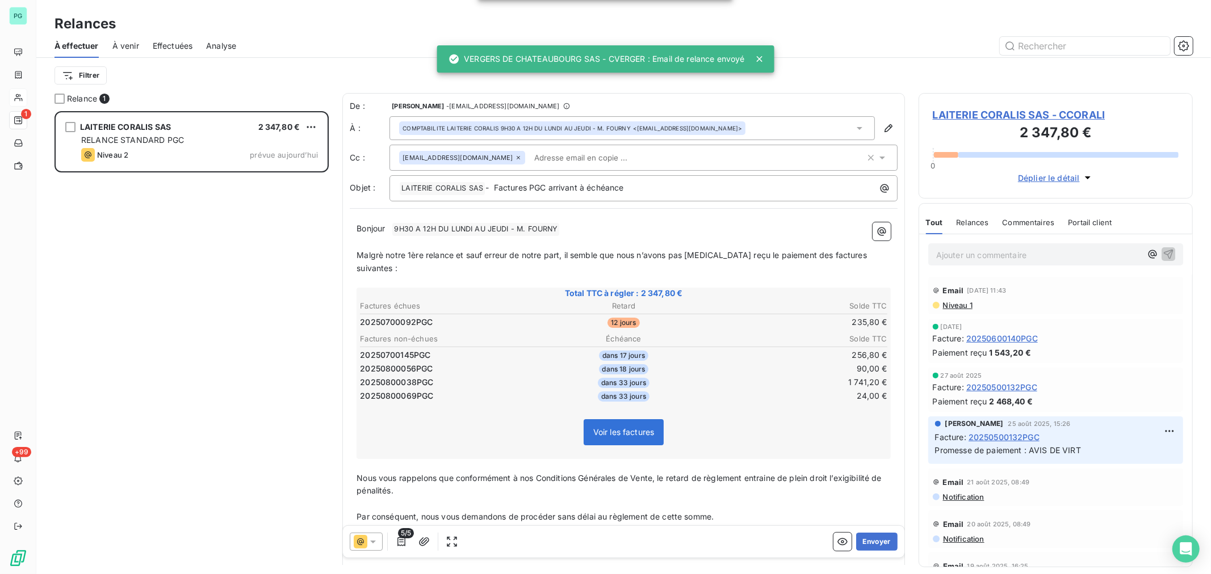
click at [866, 540] on button "Envoyer" at bounding box center [876, 542] width 41 height 18
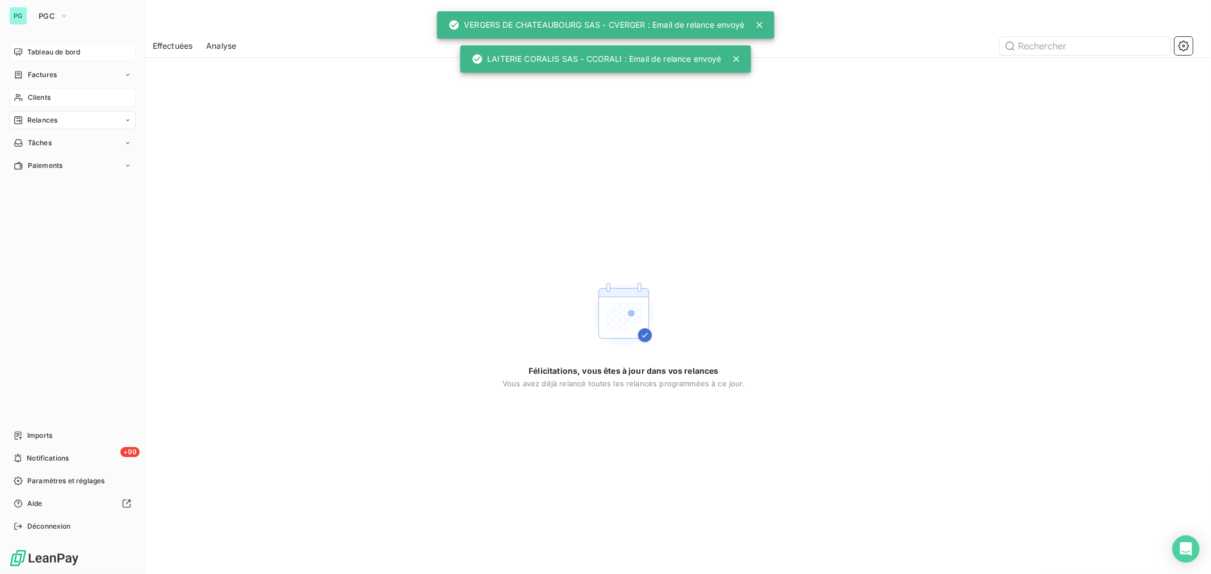
click at [52, 52] on span "Tableau de bord" at bounding box center [53, 52] width 53 height 10
